Goal: Use online tool/utility

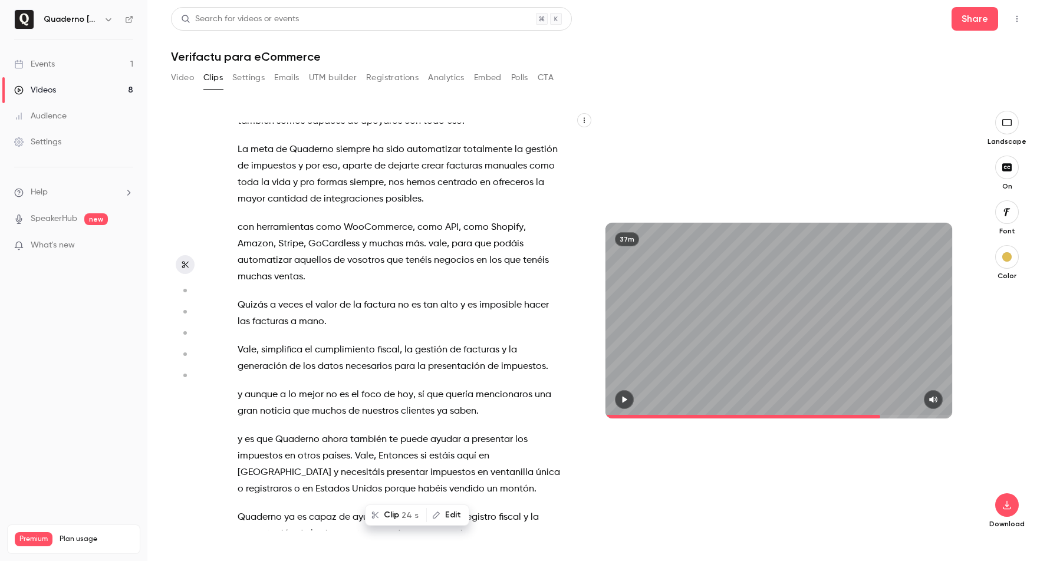
scroll to position [1119, 0]
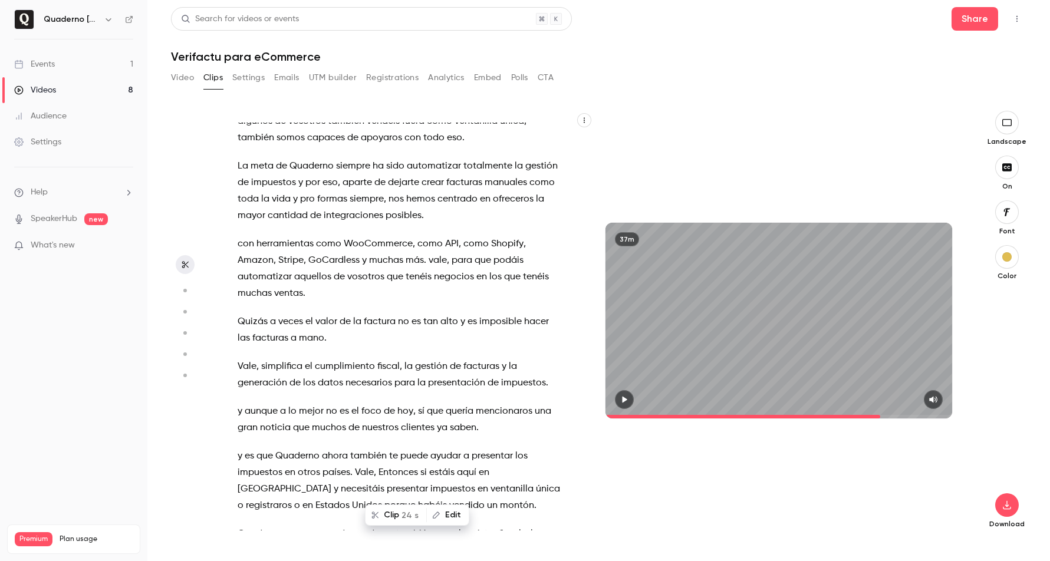
click at [242, 242] on span "con" at bounding box center [246, 244] width 17 height 17
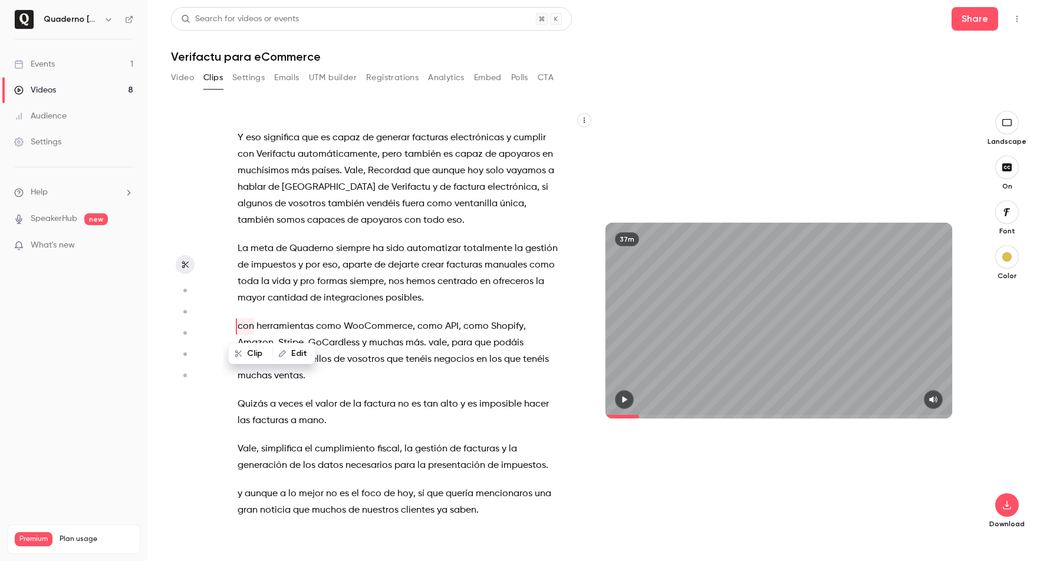
click at [422, 298] on span "posibles" at bounding box center [404, 298] width 36 height 17
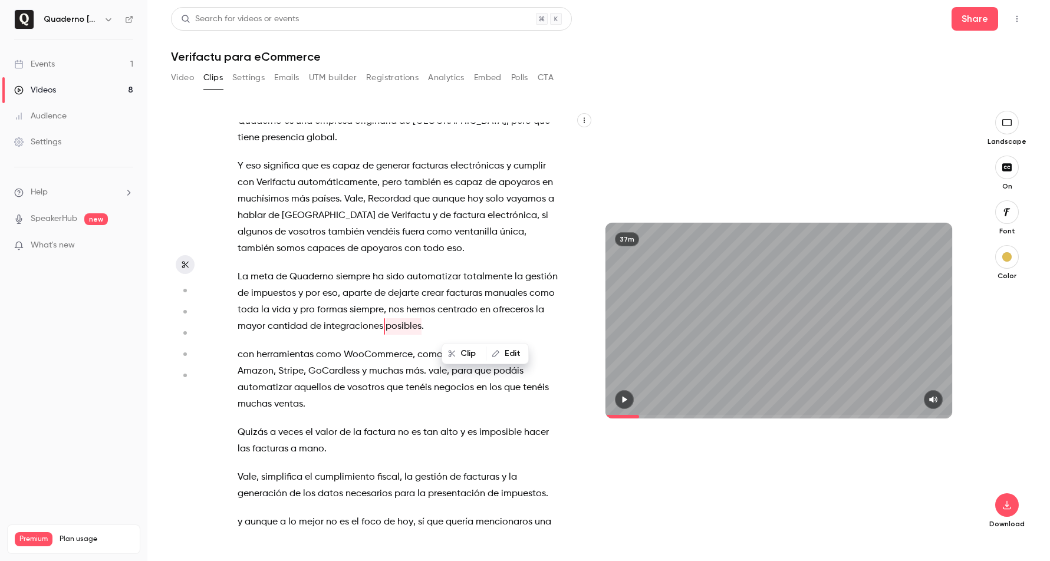
click at [492, 326] on p "La meta de Quaderno siempre ha sido automatizar totalmente la gestión de impues…" at bounding box center [400, 302] width 324 height 66
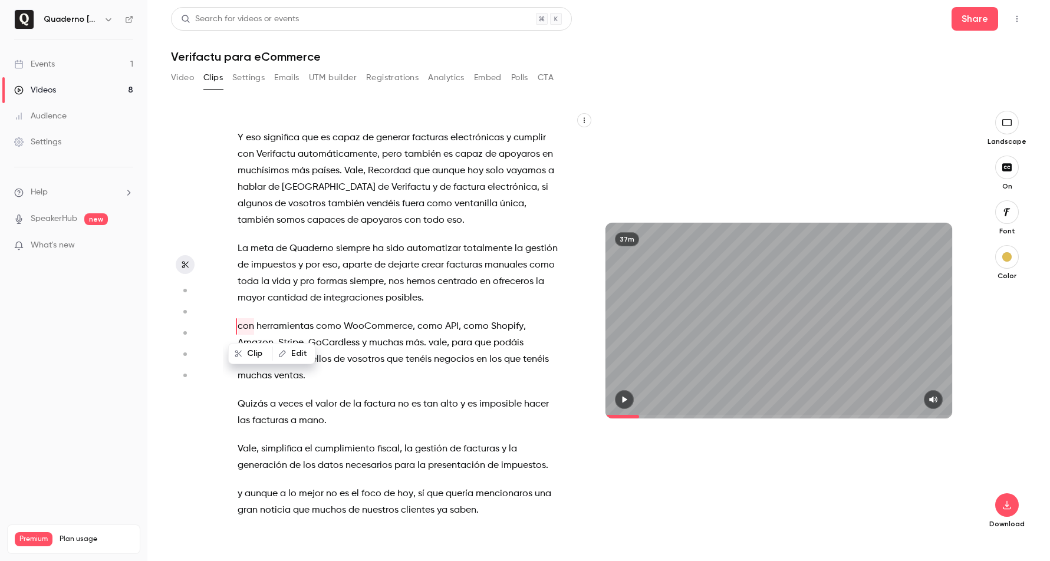
click at [386, 297] on span at bounding box center [384, 298] width 2 height 9
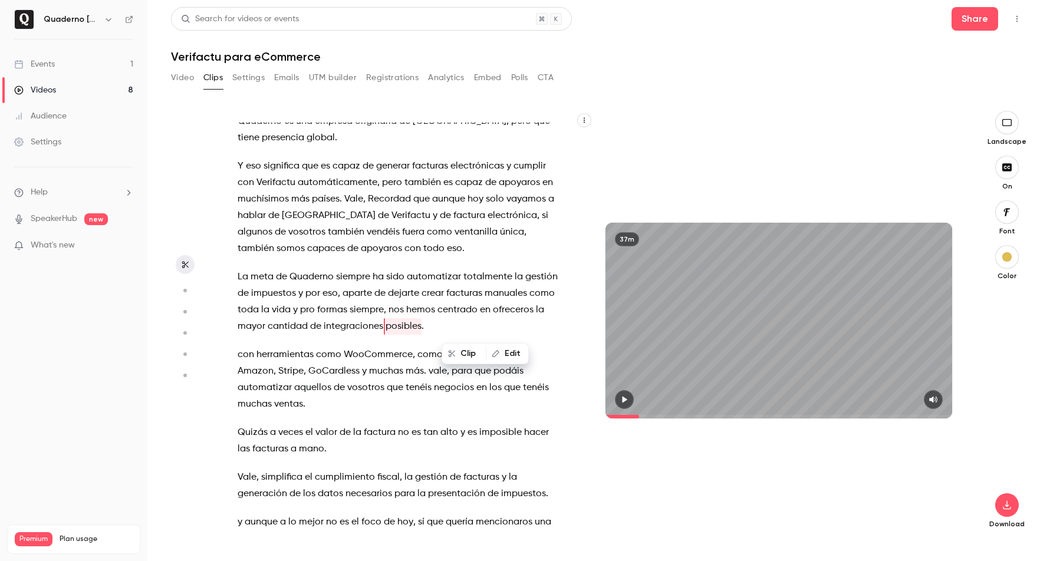
click at [383, 324] on span "integraciones" at bounding box center [354, 326] width 60 height 17
click at [422, 327] on span "posibles" at bounding box center [404, 326] width 36 height 17
type input "*****"
drag, startPoint x: 452, startPoint y: 327, endPoint x: 500, endPoint y: 327, distance: 47.8
click at [500, 327] on p "La meta de Quaderno siempre ha sido automatizar totalmente la gestión de impues…" at bounding box center [400, 302] width 324 height 66
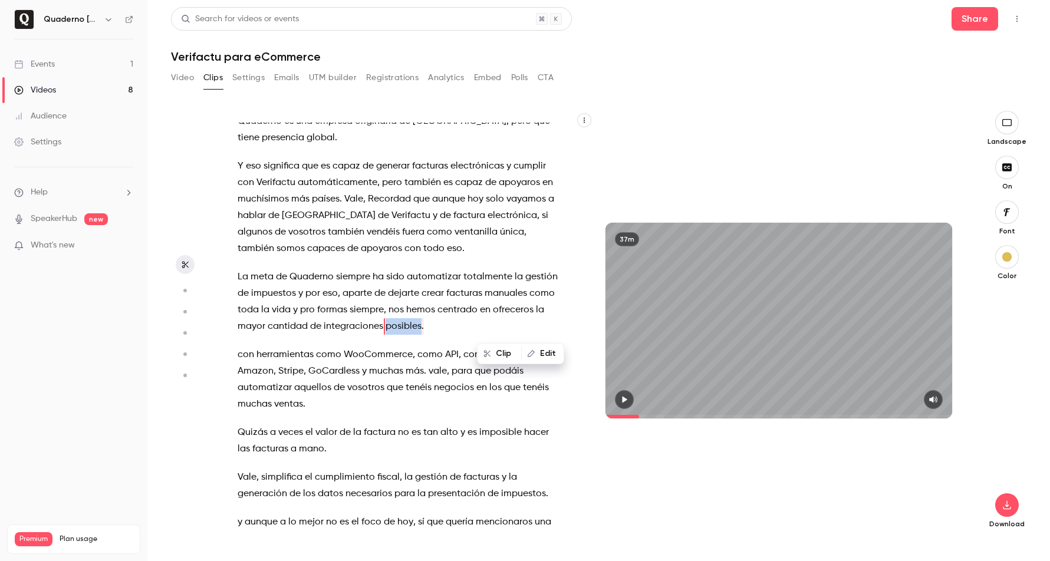
click at [547, 356] on button "Edit" at bounding box center [542, 353] width 41 height 19
click at [327, 357] on input "*********" at bounding box center [327, 358] width 106 height 24
type input "*********"
click at [405, 366] on button "Replace" at bounding box center [409, 358] width 53 height 24
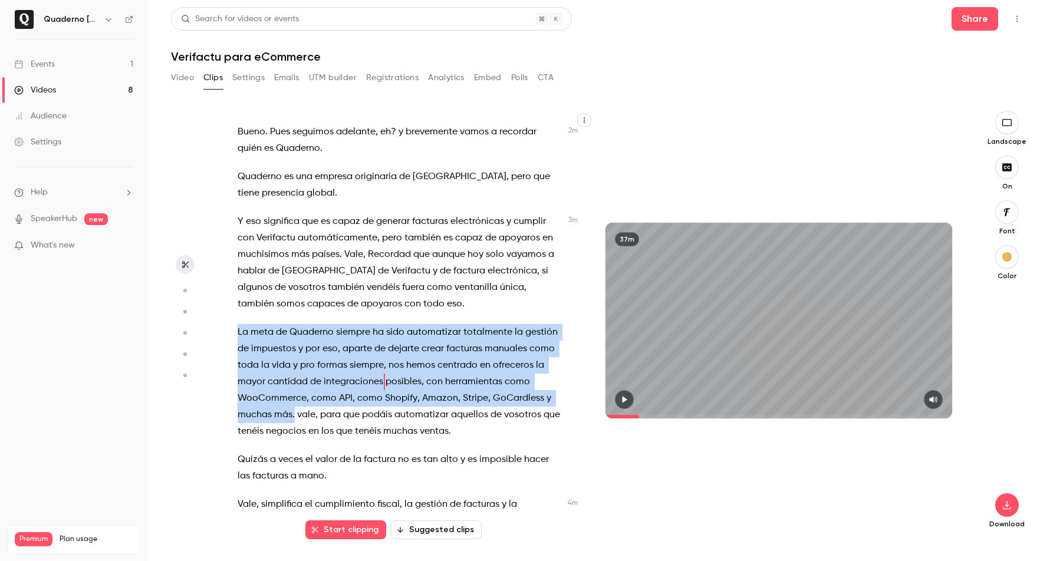
scroll to position [947, 0]
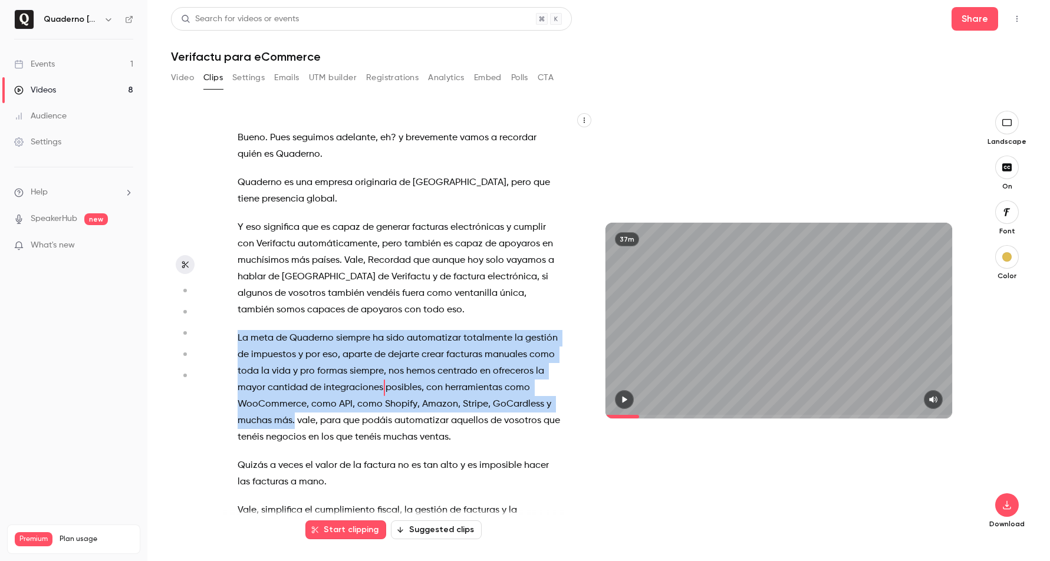
drag, startPoint x: 378, startPoint y: 358, endPoint x: 233, endPoint y: 337, distance: 145.9
click at [233, 337] on div "C . No te . Hola , buenos [PERSON_NAME] a todos . Estamos aquí en el webinar de…" at bounding box center [405, 327] width 365 height 408
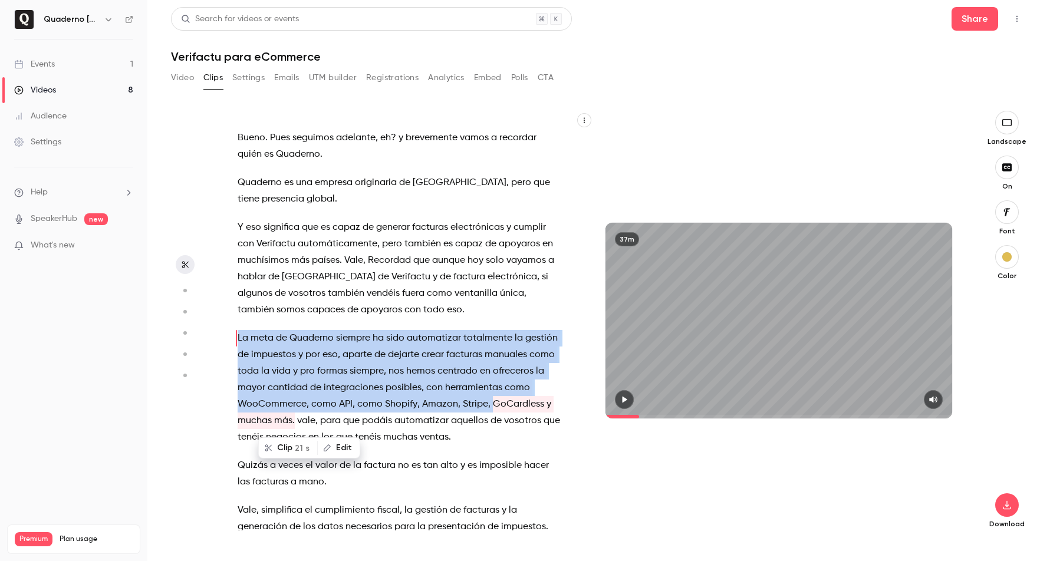
scroll to position [959, 0]
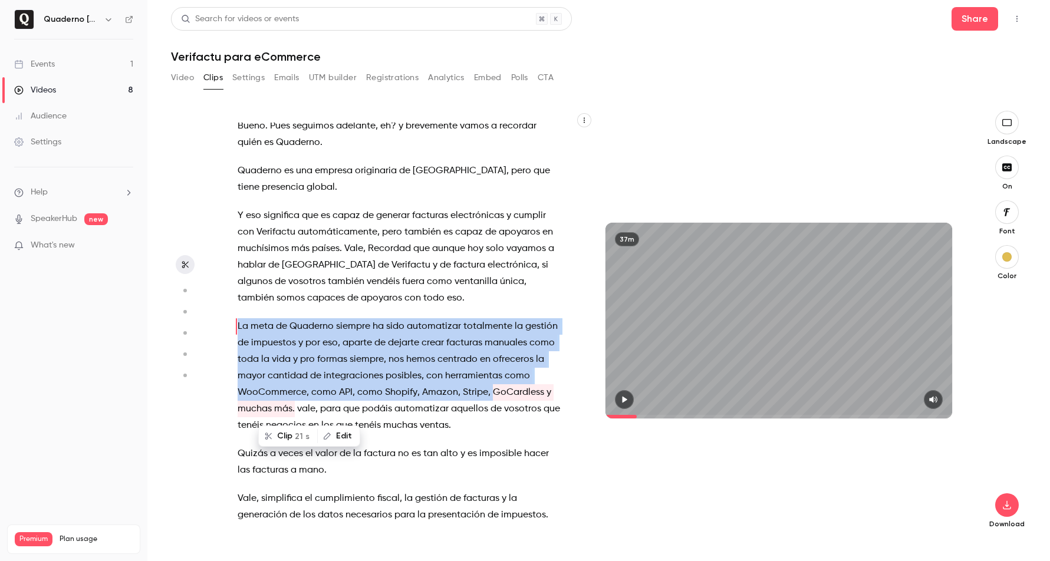
click at [277, 432] on button "Clip 21 s" at bounding box center [287, 436] width 57 height 19
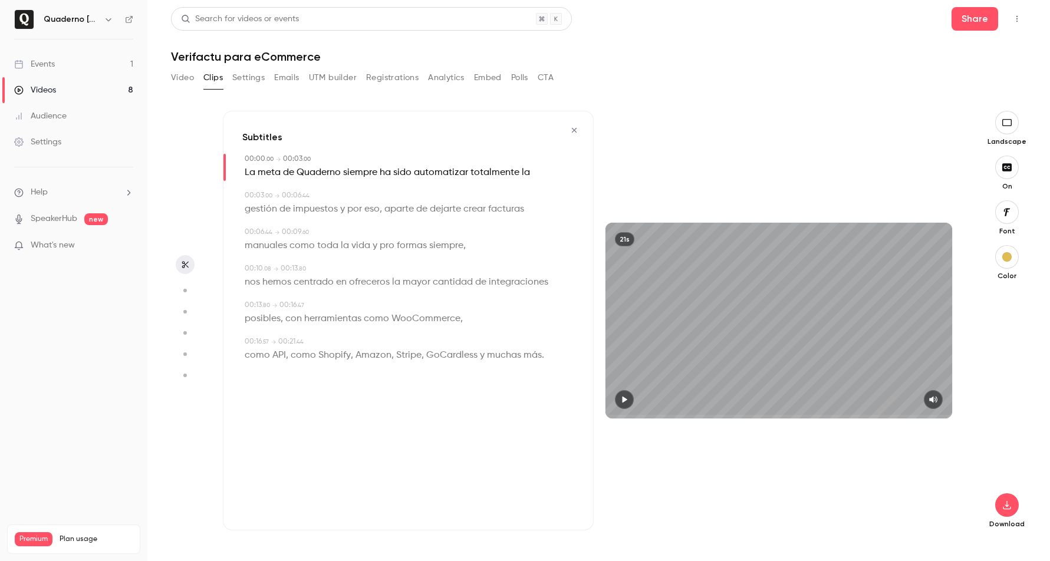
click at [621, 400] on icon "button" at bounding box center [624, 400] width 9 height 8
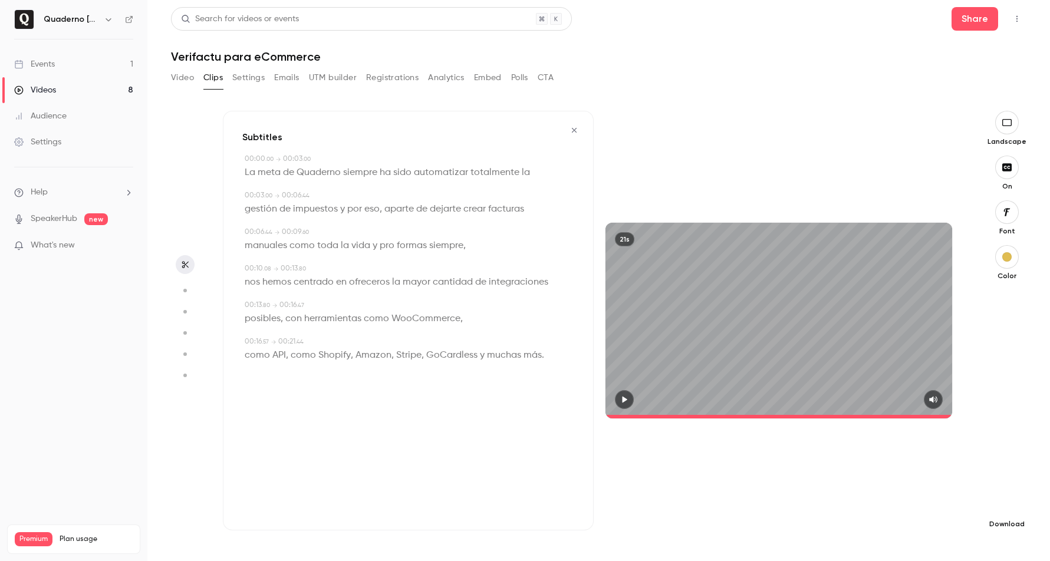
click at [1007, 505] on icon "button" at bounding box center [1007, 505] width 8 height 9
click at [927, 536] on span "Balance between quality and CPU time" at bounding box center [918, 538] width 135 height 12
click at [625, 402] on icon "button" at bounding box center [624, 400] width 9 height 8
type input "****"
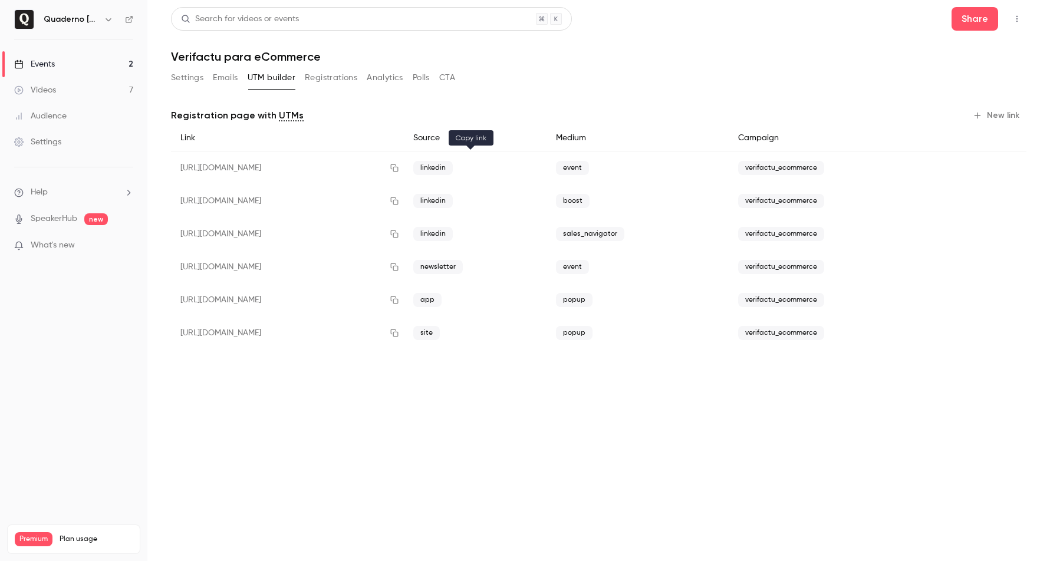
click at [399, 167] on icon "button" at bounding box center [394, 168] width 9 height 8
